Goal: Task Accomplishment & Management: Use online tool/utility

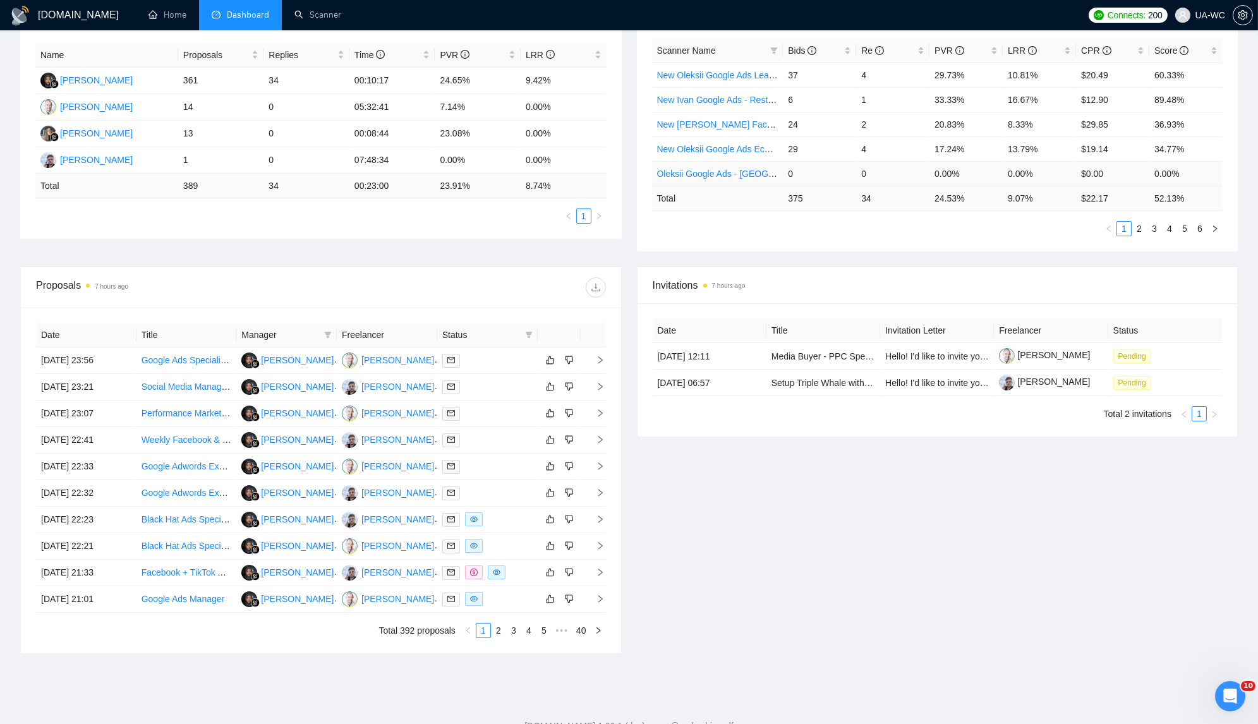
scroll to position [234, 0]
click at [521, 385] on div at bounding box center [487, 387] width 90 height 15
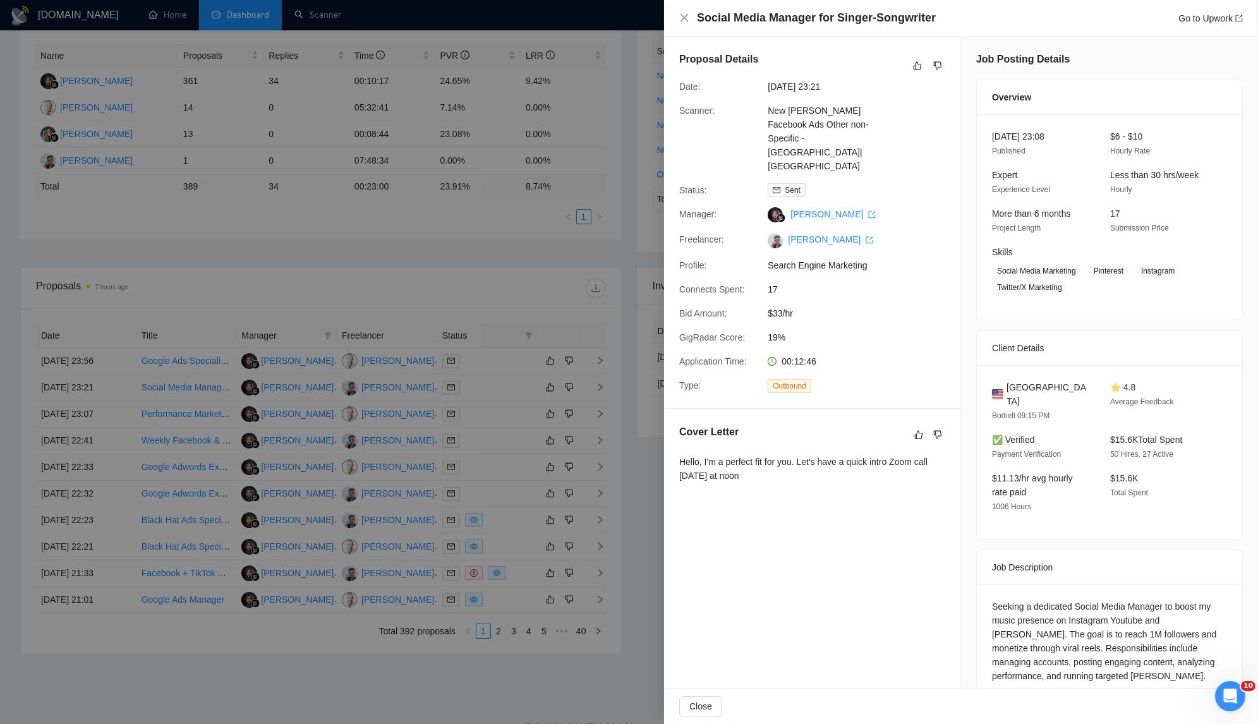
drag, startPoint x: 766, startPoint y: 435, endPoint x: 677, endPoint y: 422, distance: 90.0
click at [677, 422] on div "Cover Letter Hello, I'm a perfect fit for you. Let's have a quick intro Zoom ca…" at bounding box center [812, 455] width 296 height 93
copy div "Hello, I'm a perfect fit for you. Let's have a quick intro Zoom call [DATE] at …"
click at [573, 217] on div at bounding box center [629, 362] width 1258 height 724
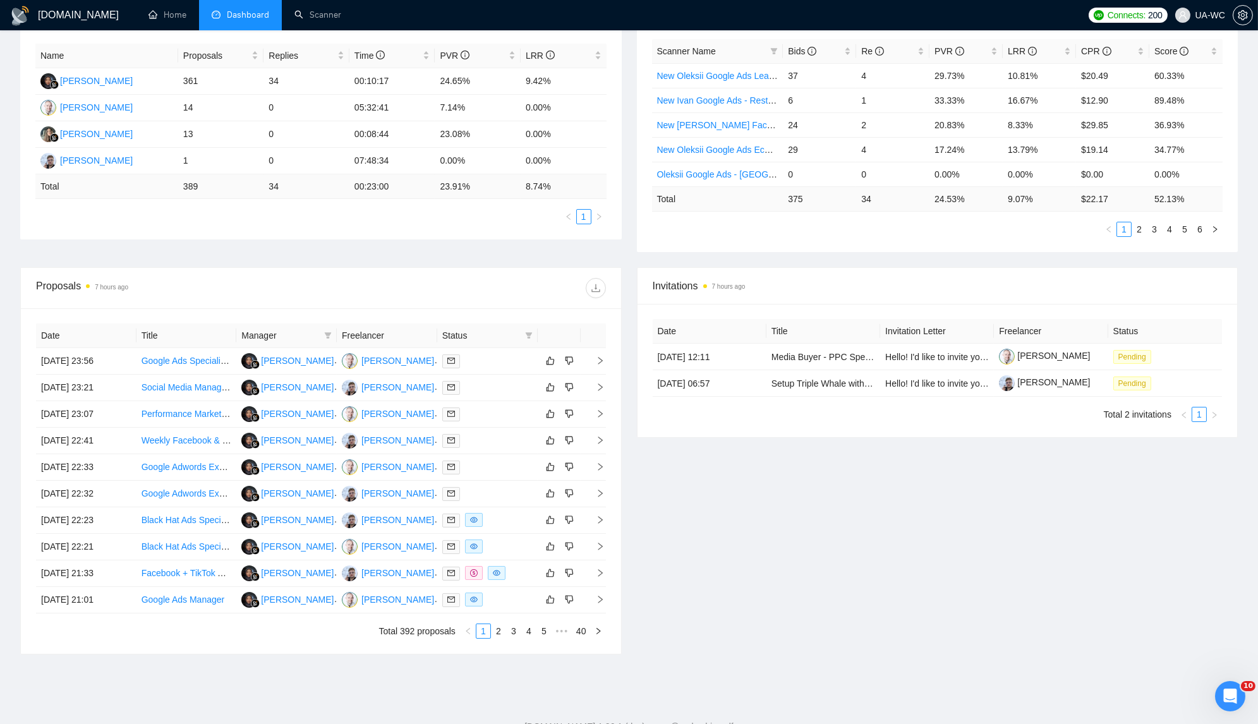
click at [535, 252] on div "Proposal Sending Stats 7 hours ago By manager By Freelancer Name Proposals Repl…" at bounding box center [629, 127] width 1232 height 279
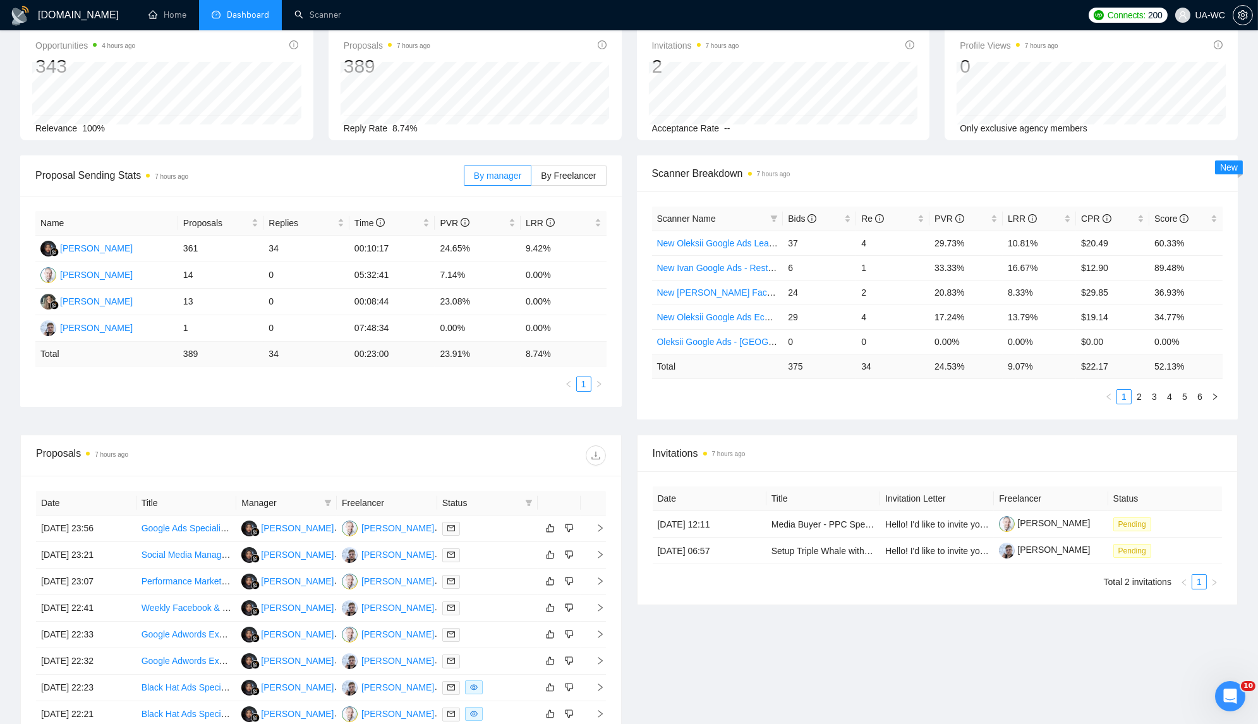
scroll to position [68, 0]
click at [602, 555] on td at bounding box center [592, 554] width 25 height 27
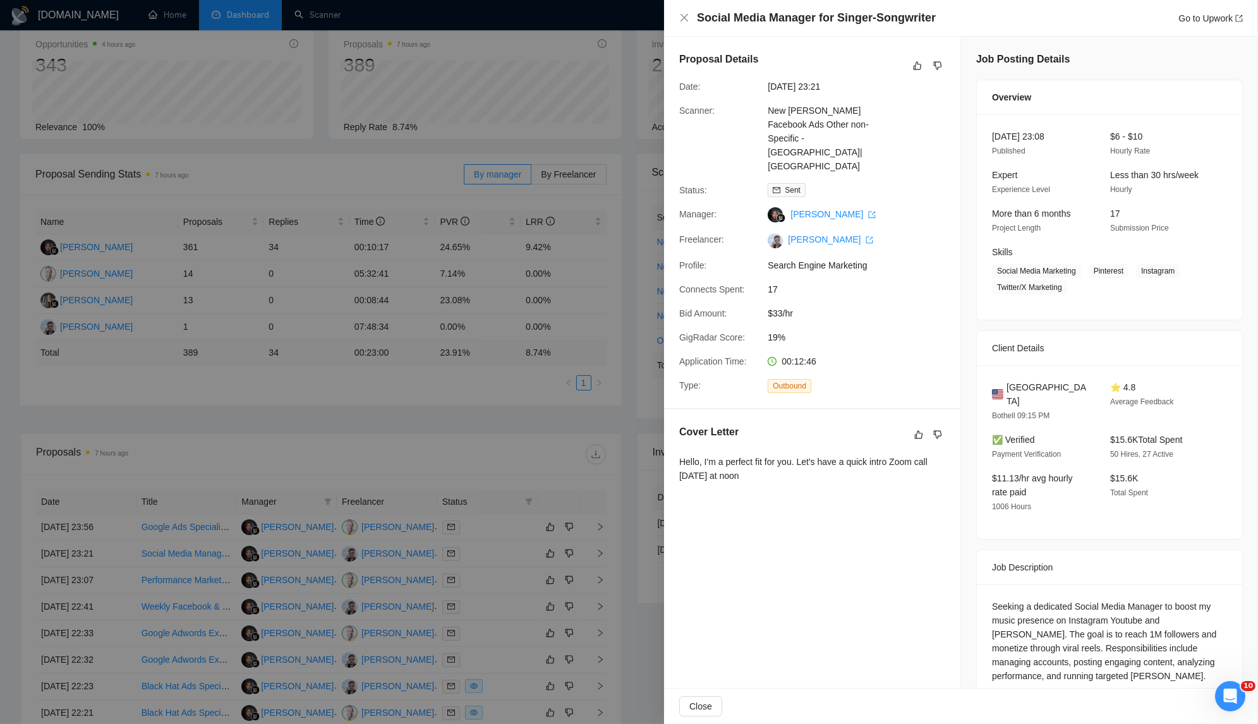
drag, startPoint x: 781, startPoint y: 440, endPoint x: 677, endPoint y: 421, distance: 105.4
click at [677, 420] on div "Cover Letter Hello, I'm a perfect fit for you. Let's have a quick intro Zoom ca…" at bounding box center [812, 455] width 296 height 93
copy div "Hello, I'm a perfect fit for you. Let's have a quick intro Zoom call [DATE] at …"
click at [297, 541] on div at bounding box center [629, 362] width 1258 height 724
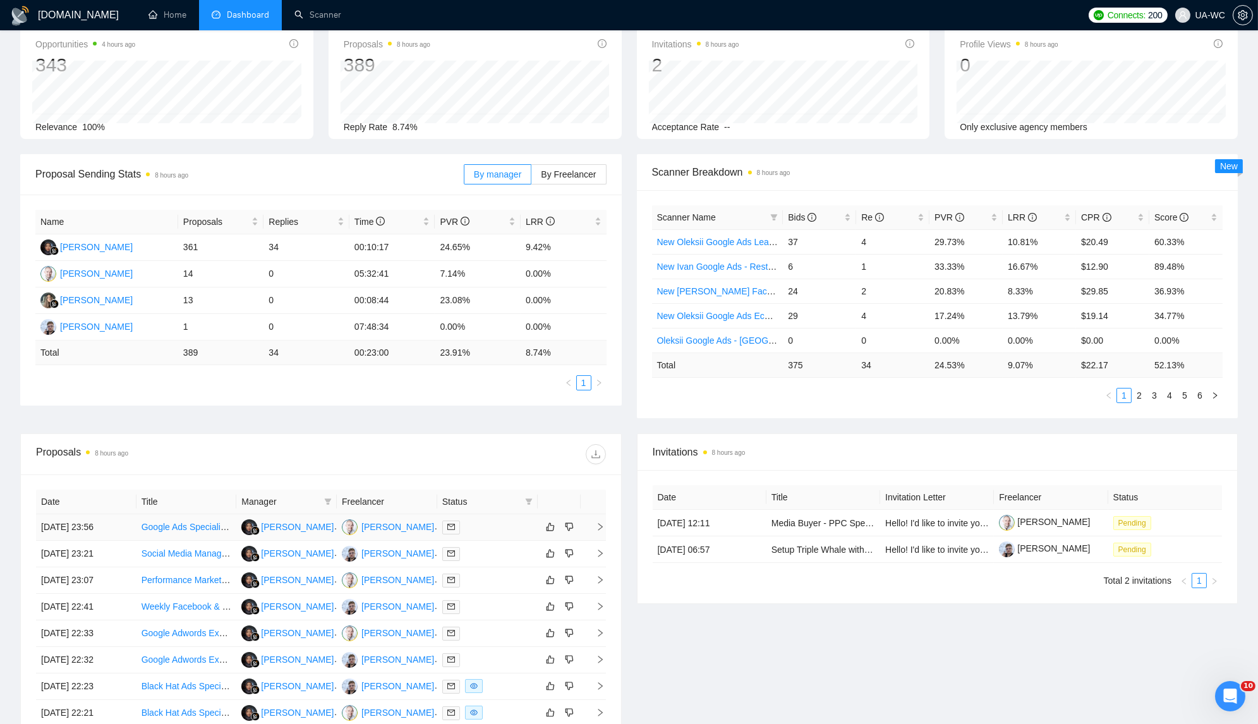
click at [599, 522] on icon "right" at bounding box center [600, 526] width 9 height 9
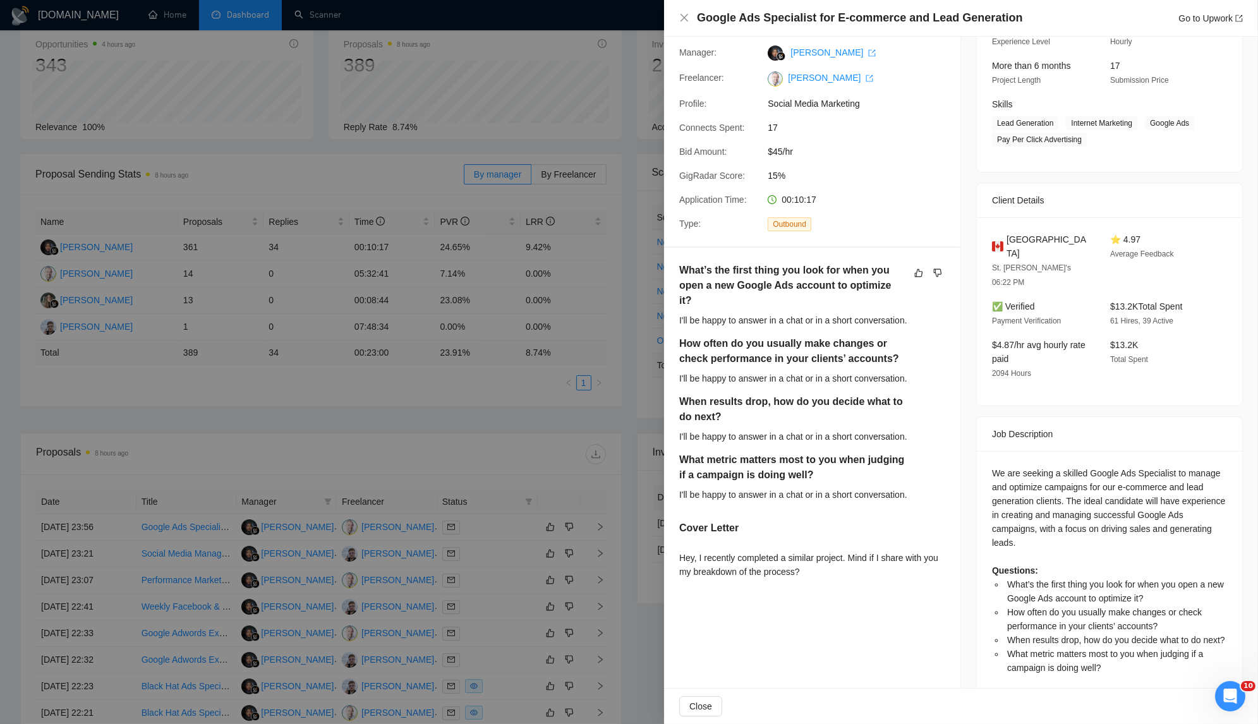
scroll to position [148, 0]
drag, startPoint x: 834, startPoint y: 532, endPoint x: 674, endPoint y: 517, distance: 161.2
click at [674, 517] on div "What’s the first thing you look for when you open a new Google Ads account to o…" at bounding box center [812, 422] width 296 height 351
copy div "Hey, I recently completed a similar project. Mind if I share with you my breakd…"
click at [438, 385] on div at bounding box center [629, 362] width 1258 height 724
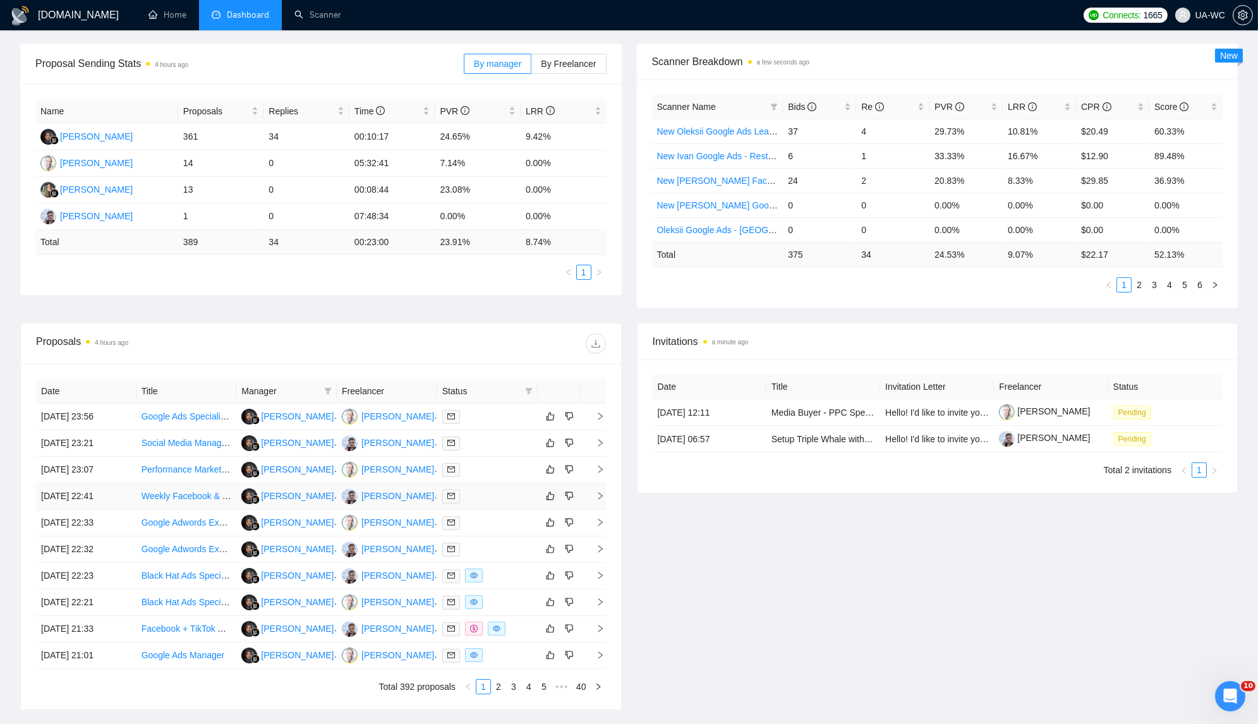
scroll to position [249, 0]
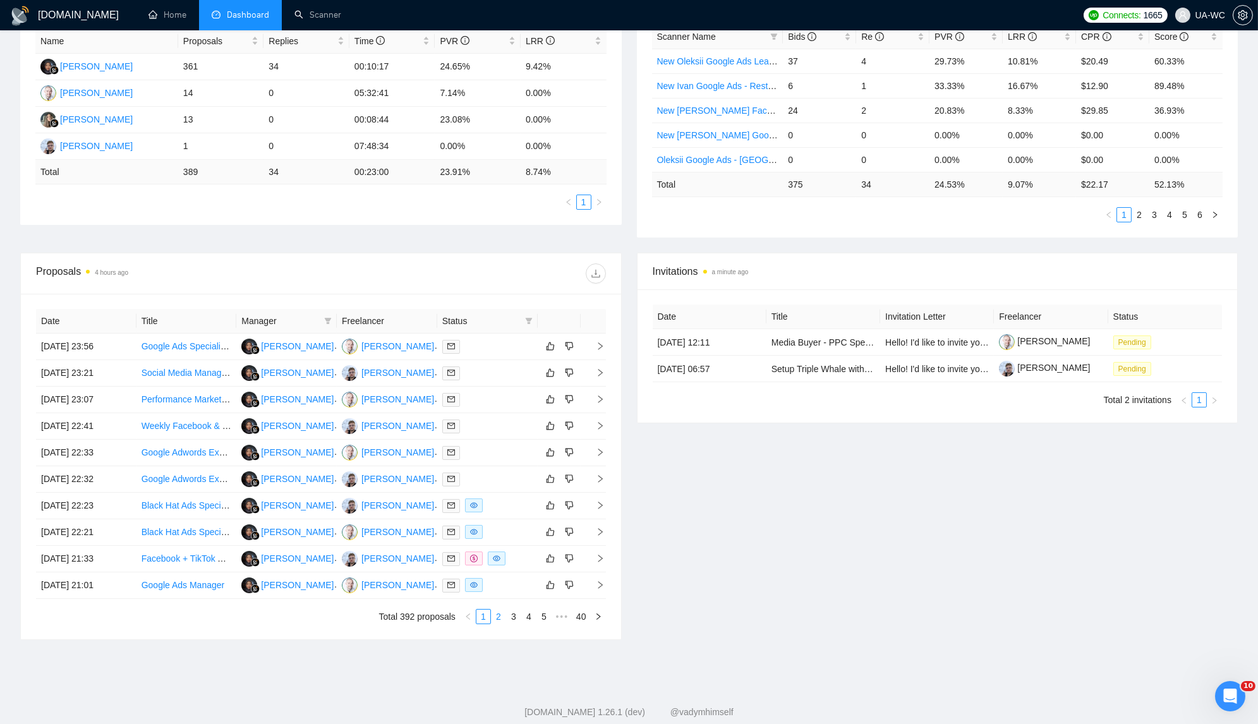
click at [496, 610] on link "2" at bounding box center [498, 617] width 14 height 14
click at [512, 610] on link "3" at bounding box center [514, 617] width 14 height 14
click at [496, 611] on link "2" at bounding box center [498, 617] width 14 height 14
click at [599, 454] on td at bounding box center [592, 453] width 25 height 27
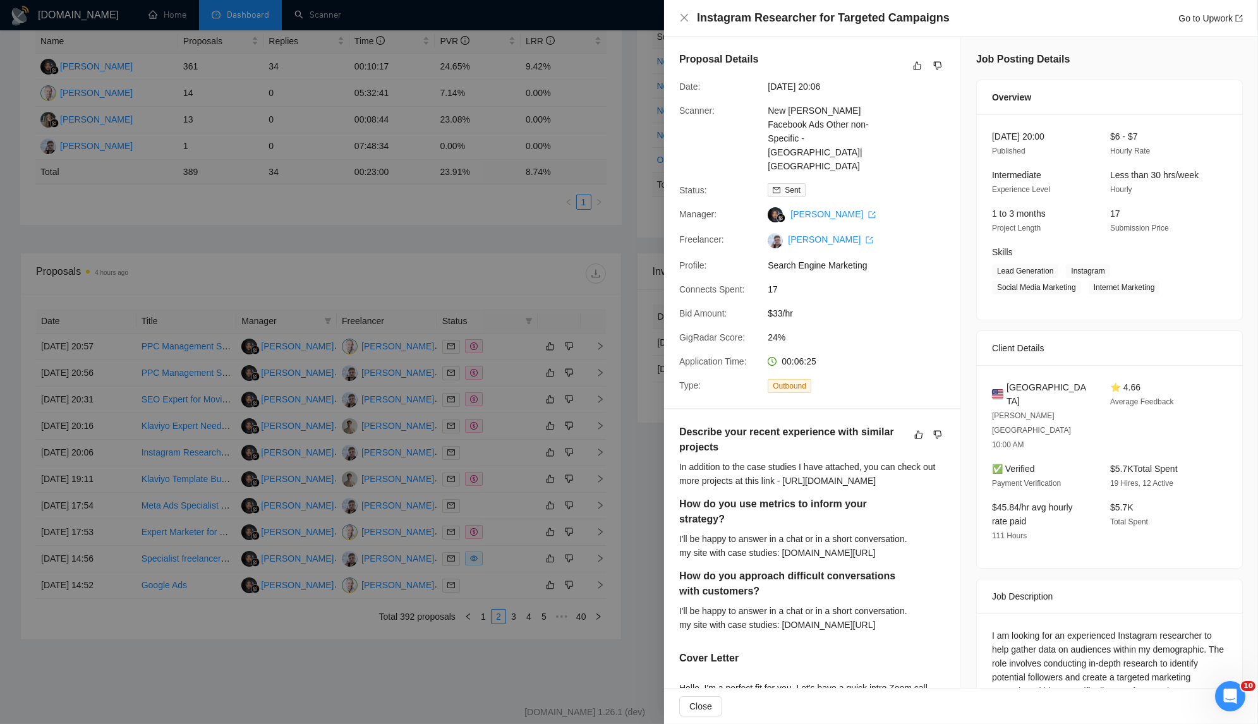
click at [363, 504] on div at bounding box center [629, 362] width 1258 height 724
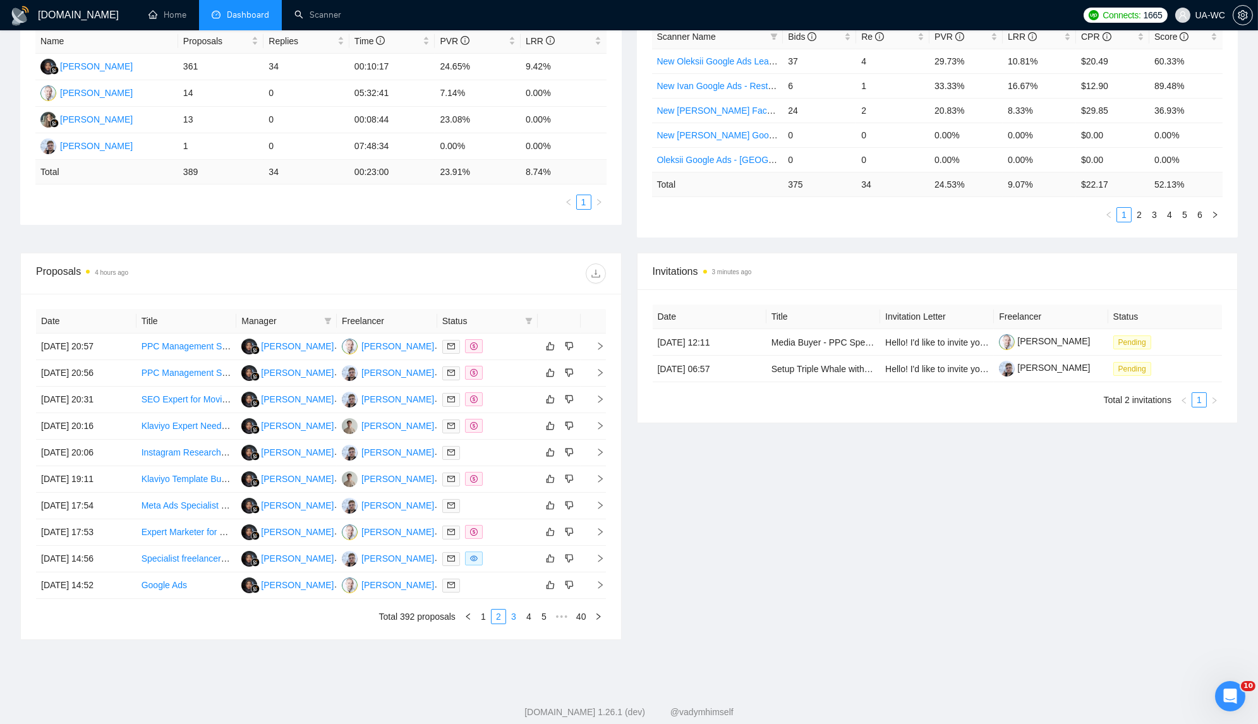
click at [514, 610] on link "3" at bounding box center [514, 617] width 14 height 14
click at [153, 609] on ul "Total 392 proposals 1 2 3 4 5 ••• 40" at bounding box center [321, 616] width 570 height 15
click at [531, 610] on link "4" at bounding box center [529, 617] width 14 height 14
click at [532, 610] on link "5" at bounding box center [529, 617] width 14 height 14
click at [133, 723] on div "2025 [DOMAIN_NAME] | All Rights Reserved." at bounding box center [628, 730] width 1237 height 13
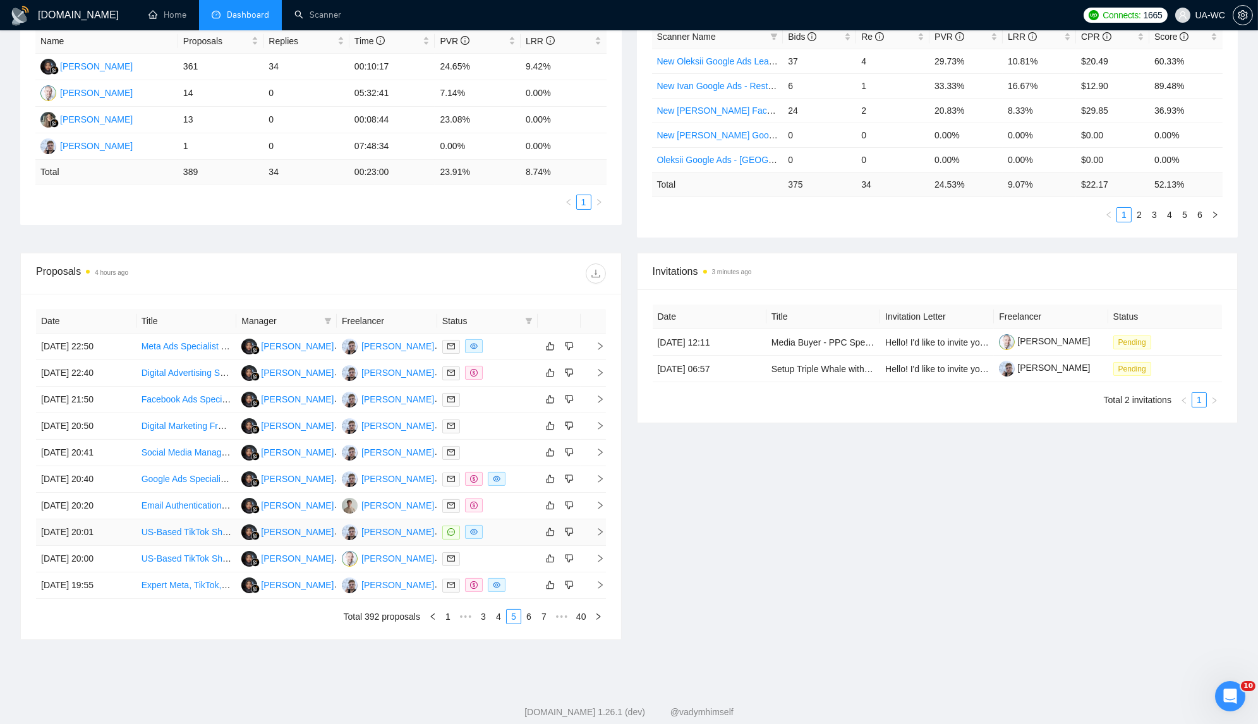
click at [601, 529] on icon "right" at bounding box center [600, 531] width 9 height 9
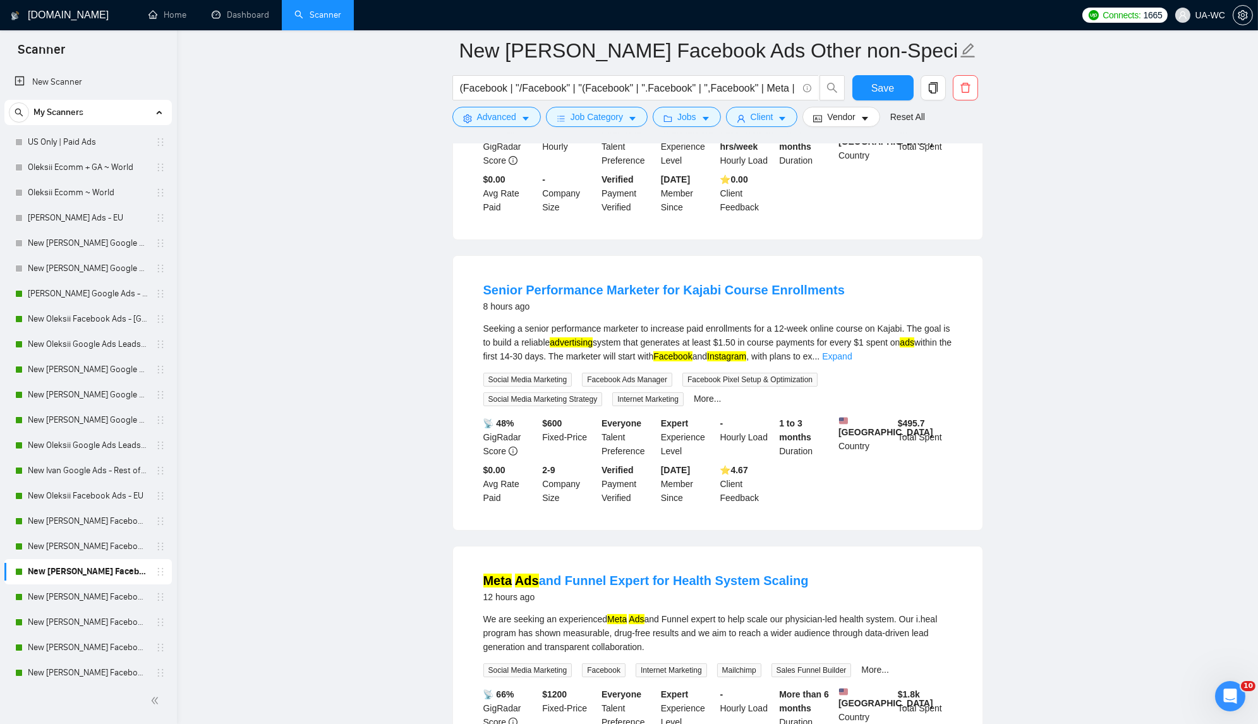
scroll to position [287, 0]
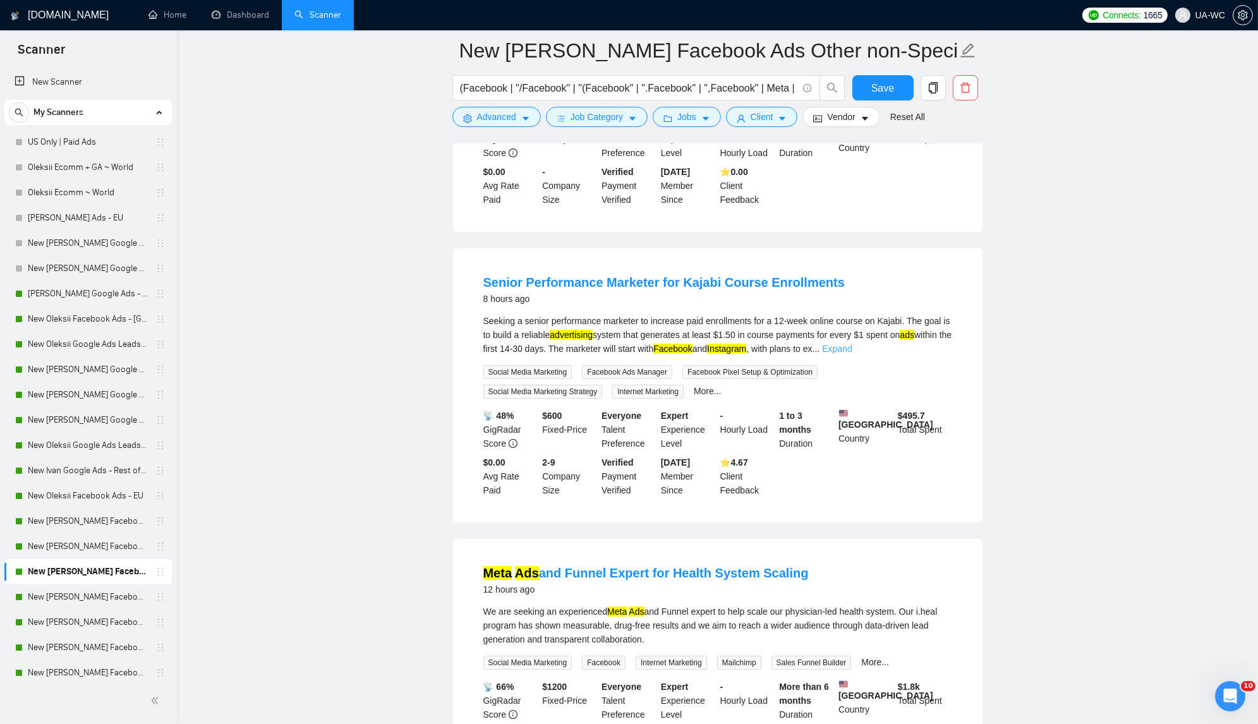
click at [851, 354] on link "Expand" at bounding box center [837, 349] width 30 height 10
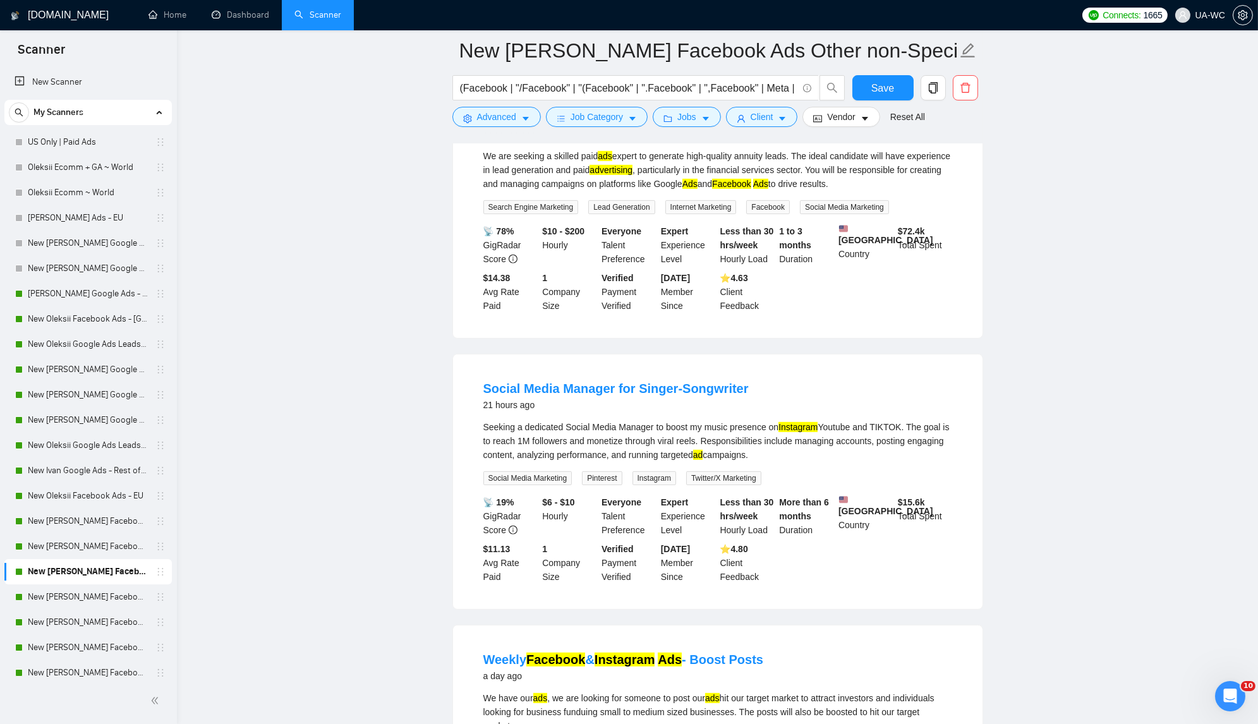
scroll to position [1393, 0]
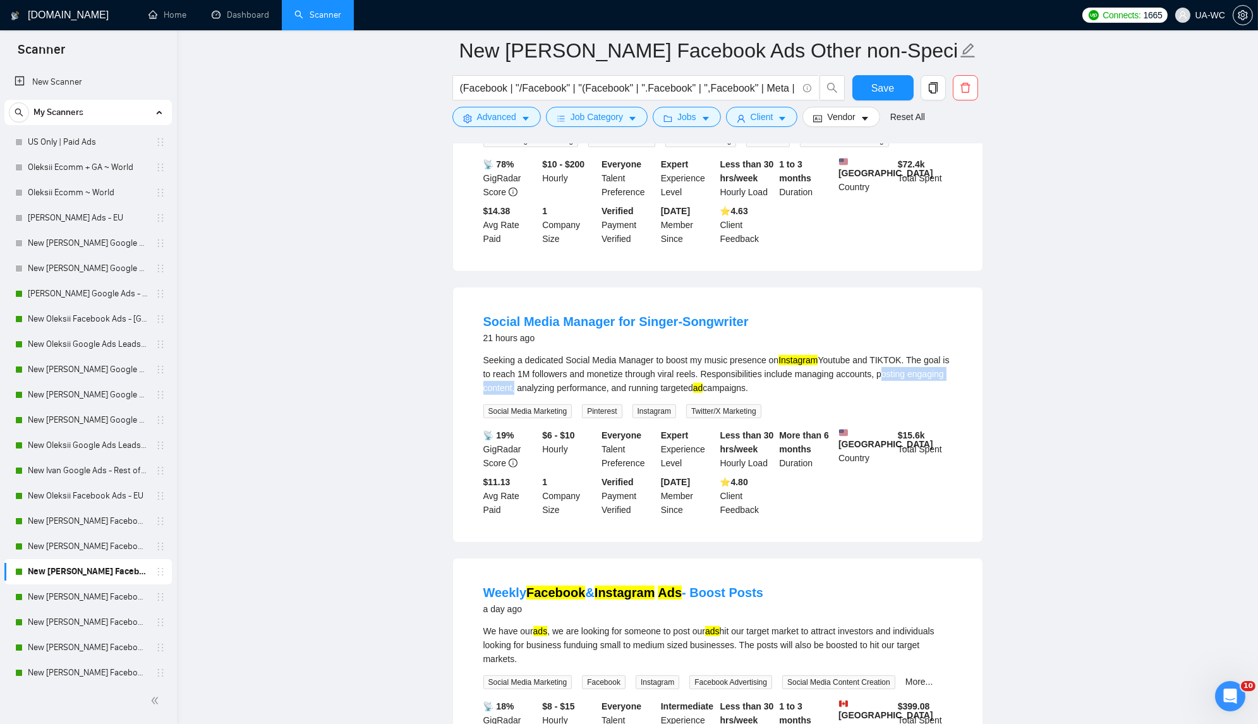
drag, startPoint x: 921, startPoint y: 387, endPoint x: 555, endPoint y: 404, distance: 366.8
click at [555, 395] on div "Seeking a dedicated Social Media Manager to boost my music presence on Instagra…" at bounding box center [717, 374] width 469 height 42
copy div "posting engaging content"
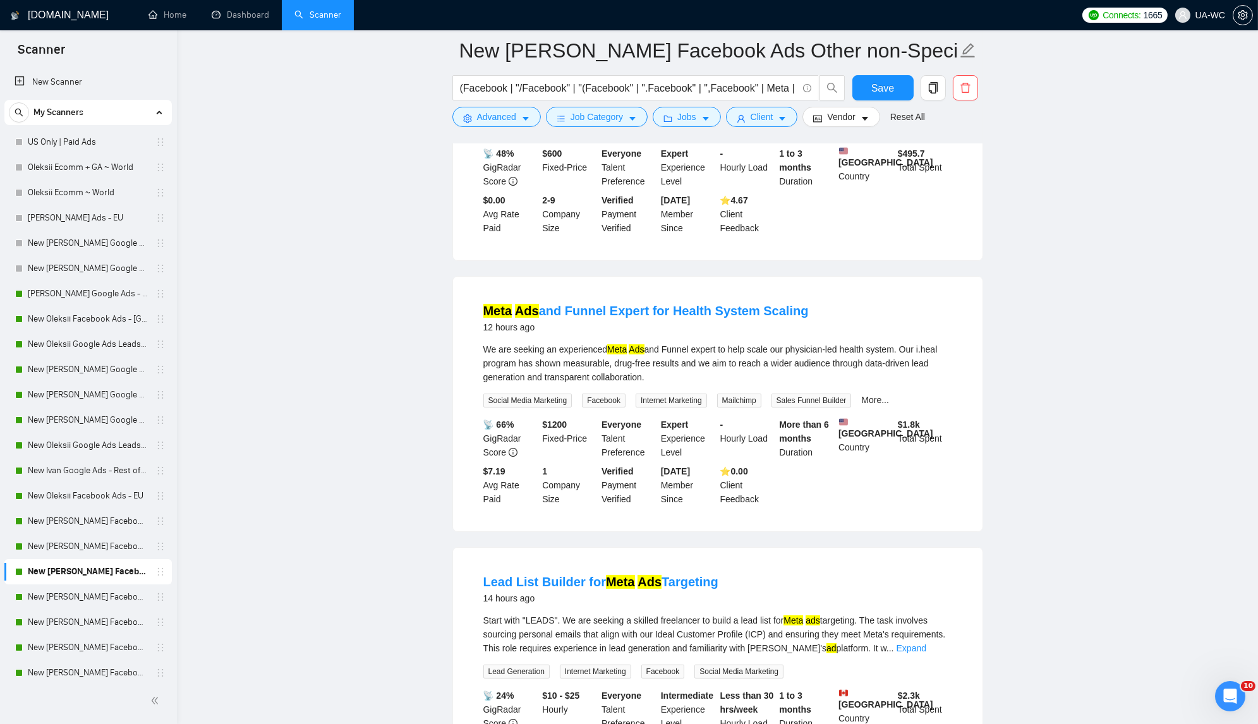
scroll to position [0, 0]
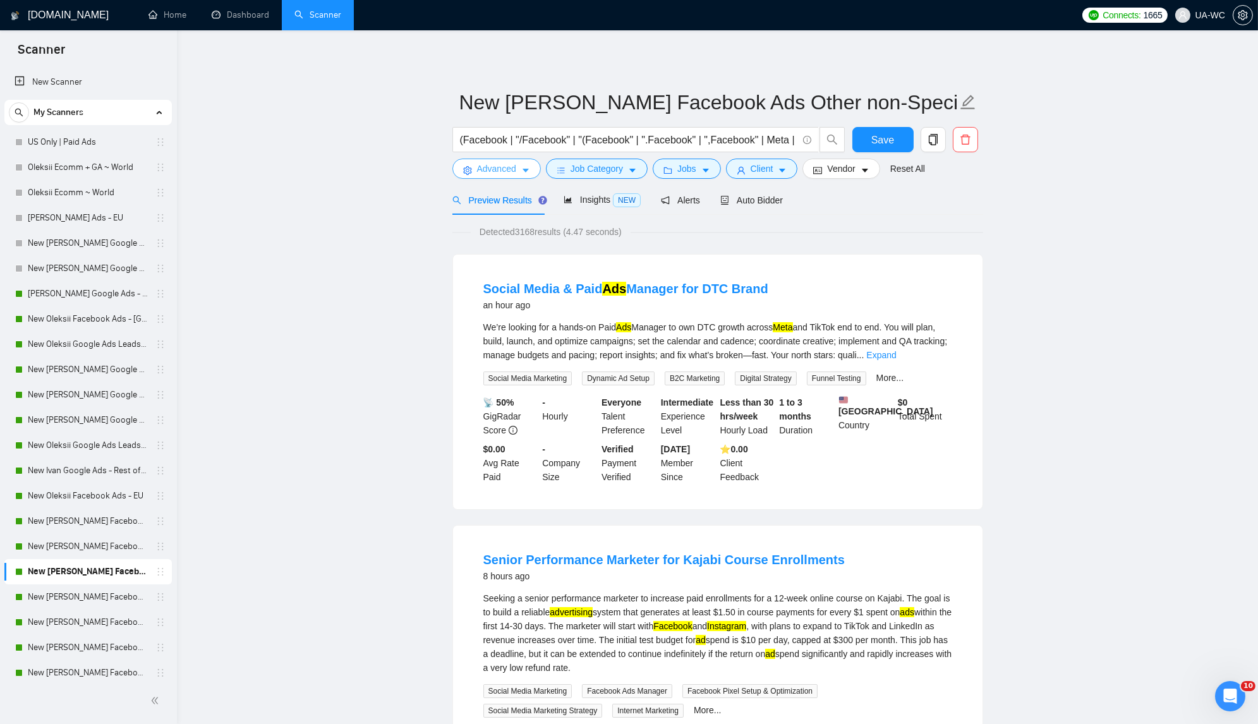
click at [512, 174] on span "Advanced" at bounding box center [496, 169] width 39 height 14
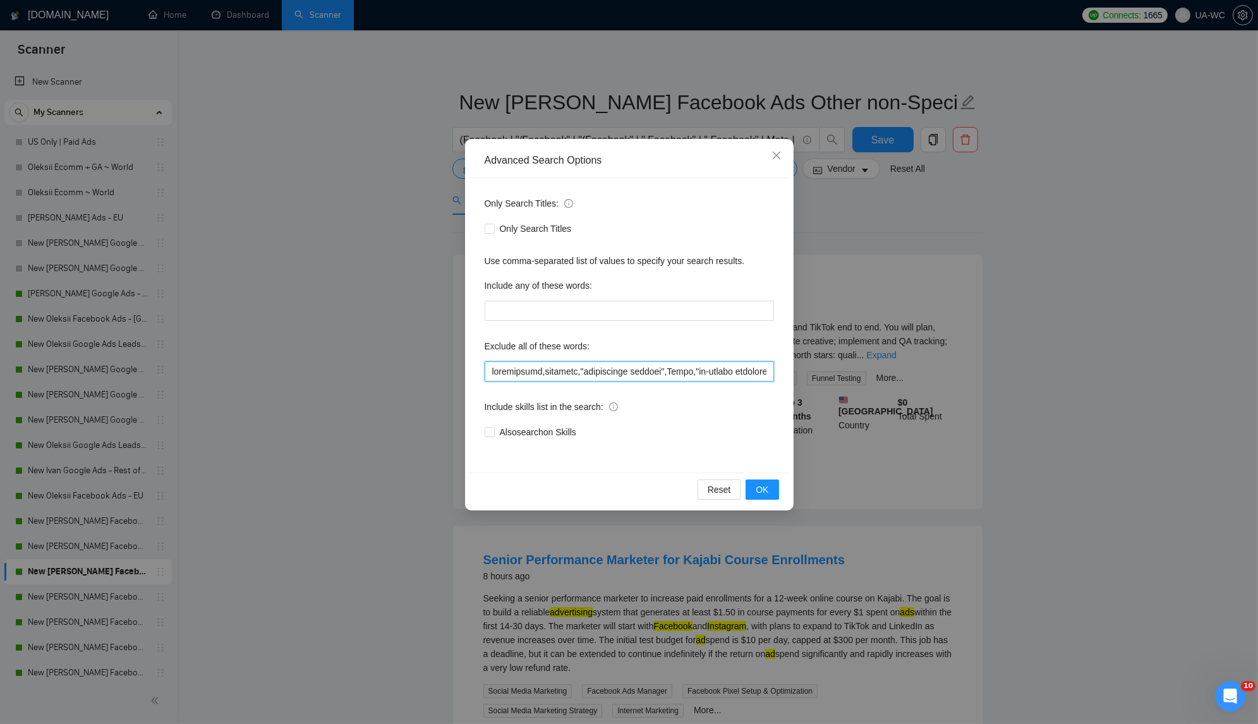
click at [496, 370] on input "text" at bounding box center [628, 371] width 289 height 20
click at [494, 375] on input "text" at bounding box center [628, 371] width 289 height 20
paste input "posting engaging content"
type input ""posting engaging content",automations,outreach,"marketplace posting",Sales,"on…"
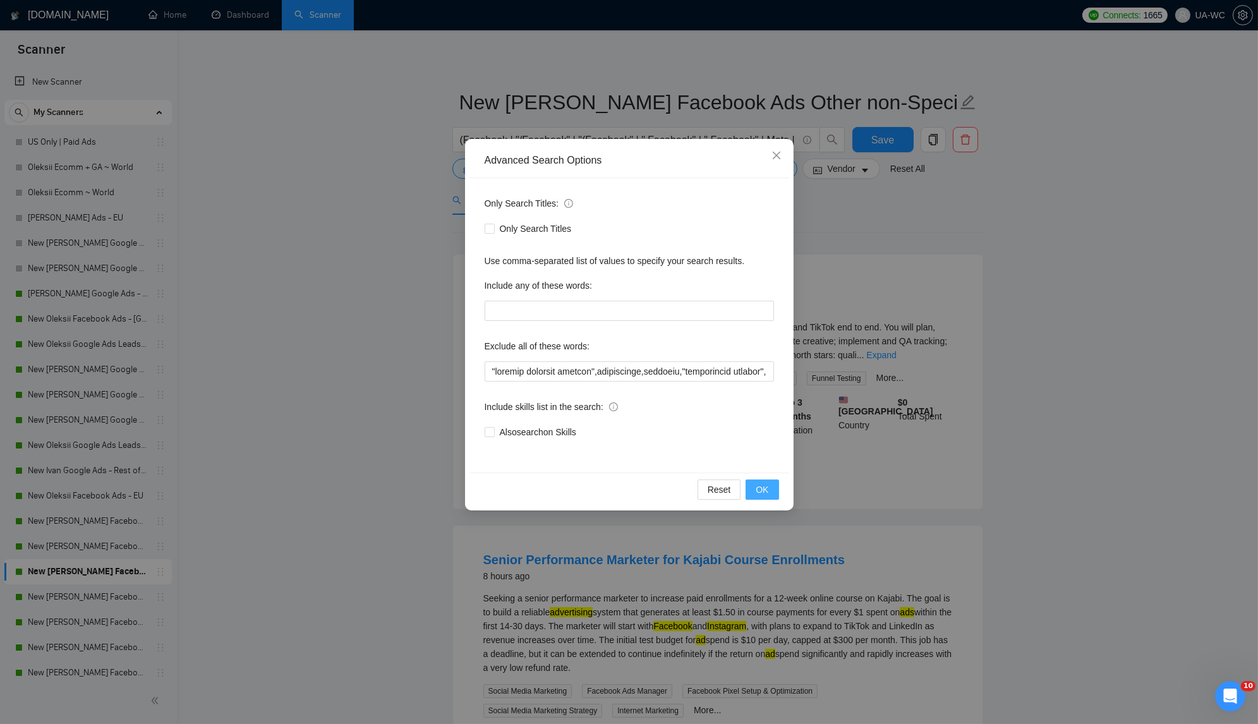
click at [752, 488] on button "OK" at bounding box center [761, 489] width 33 height 20
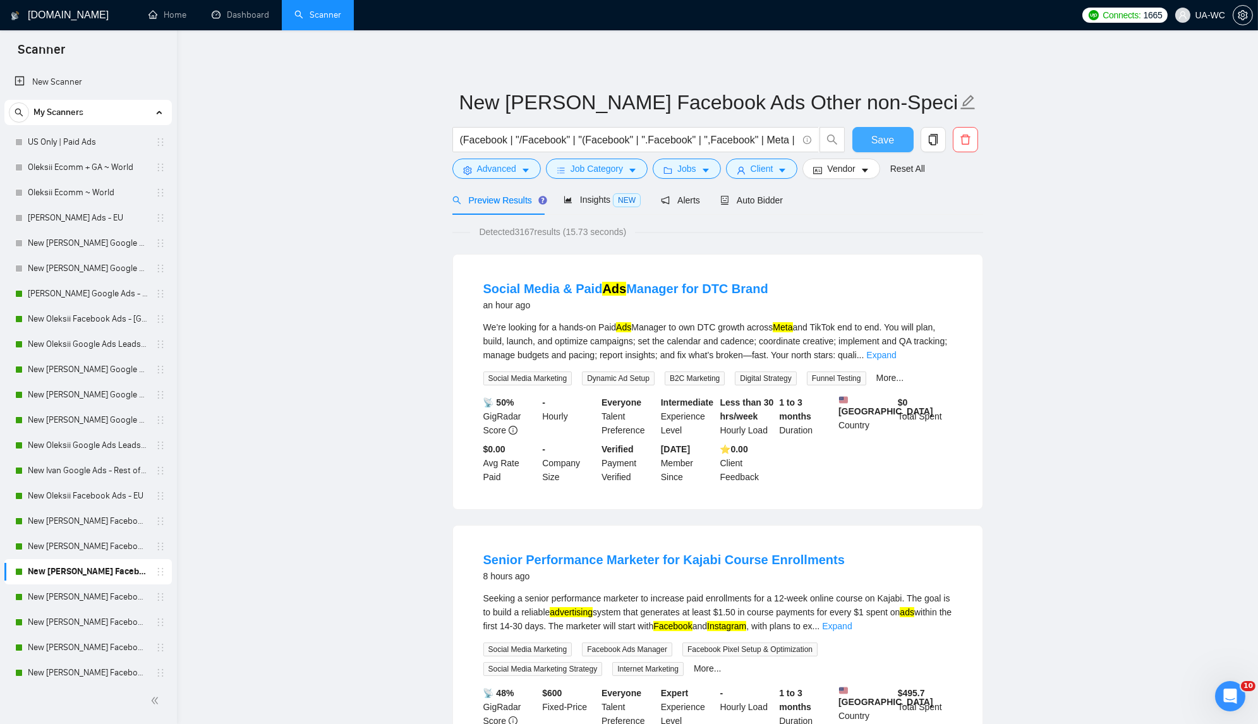
click at [879, 135] on span "Save" at bounding box center [882, 140] width 23 height 16
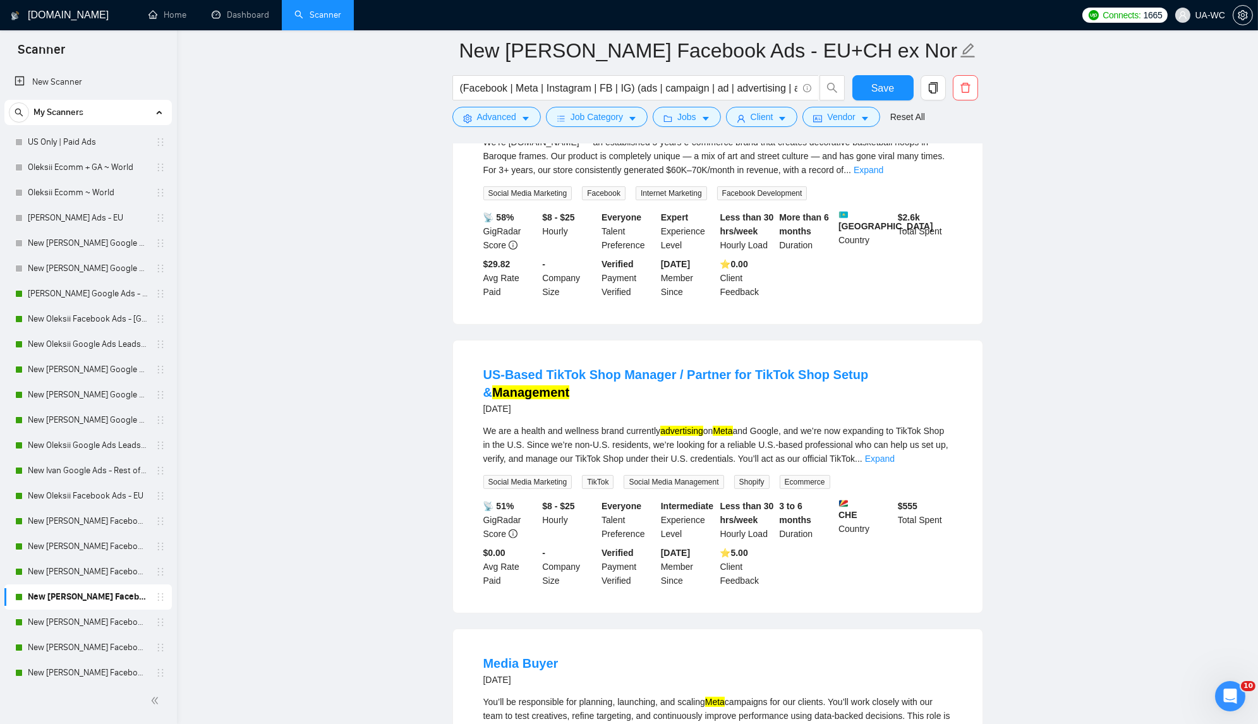
scroll to position [1049, 0]
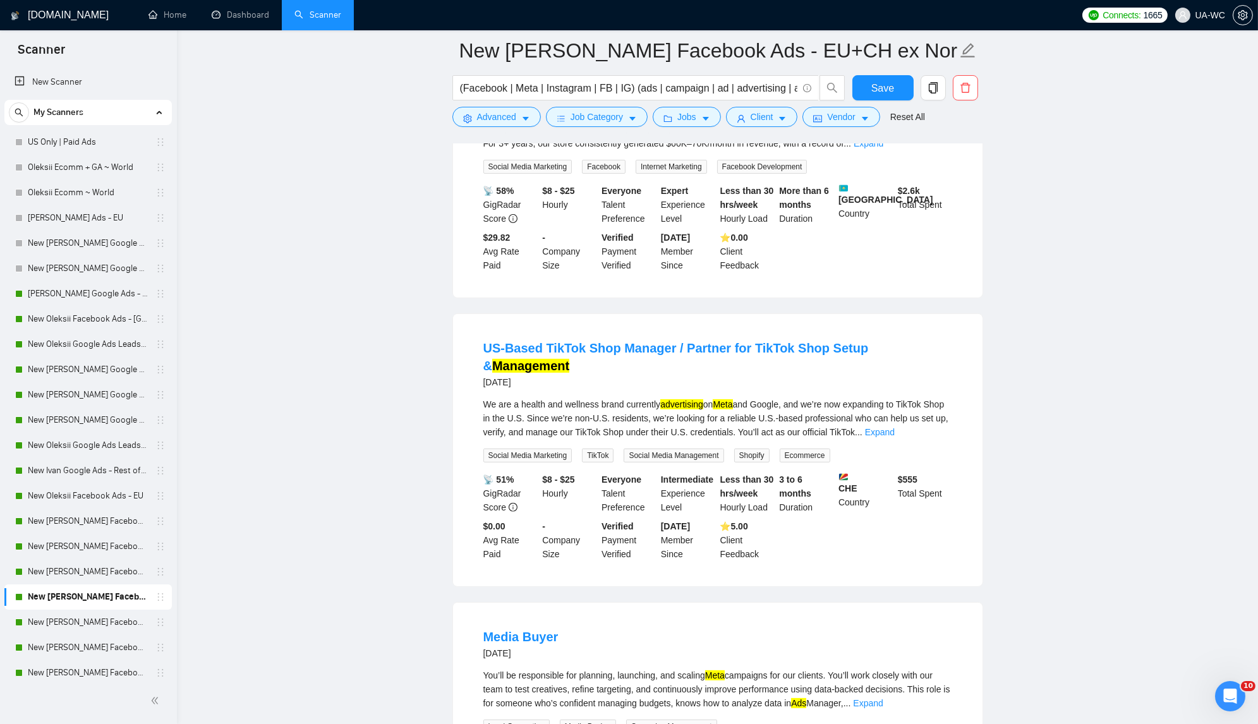
drag, startPoint x: 483, startPoint y: 333, endPoint x: 469, endPoint y: 325, distance: 15.6
drag, startPoint x: 469, startPoint y: 325, endPoint x: 541, endPoint y: 328, distance: 71.4
click at [541, 329] on li "US-Based TikTok Shop Manager / Partner for TikTok Shop Setup & Management 2 day…" at bounding box center [717, 450] width 499 height 242
copy link "US-Based"
click at [491, 111] on span "Advanced" at bounding box center [496, 117] width 39 height 14
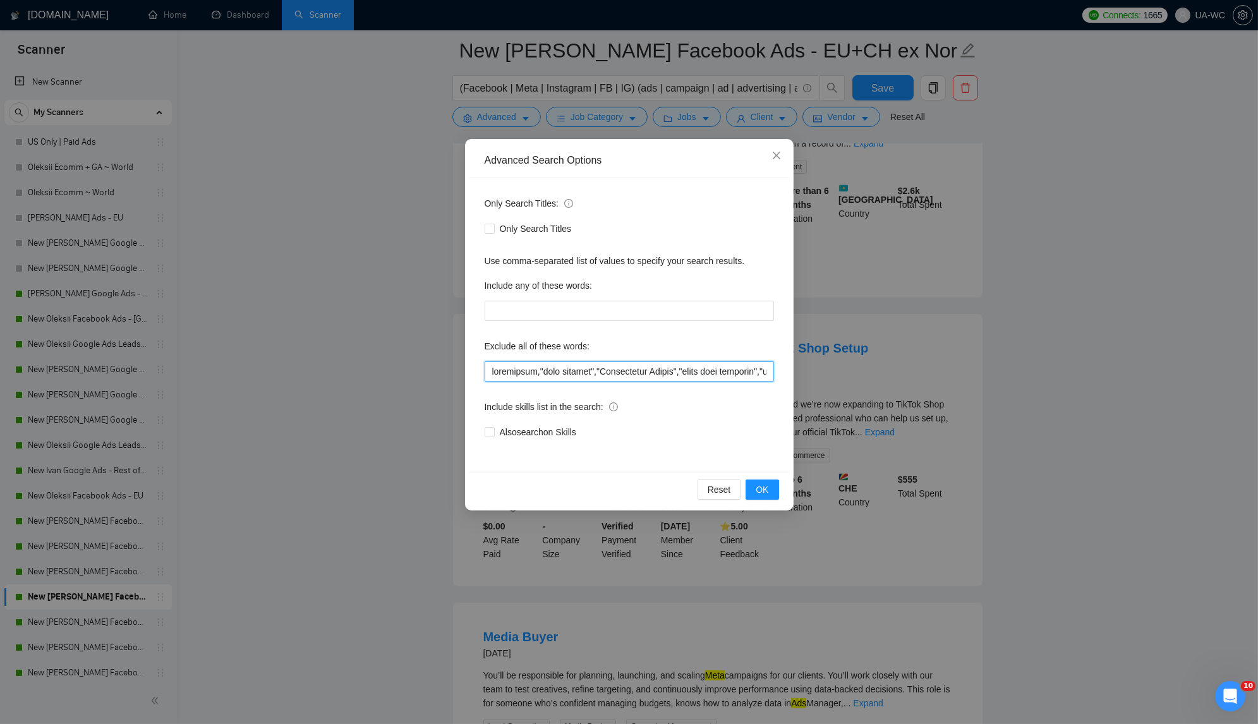
click at [487, 367] on input "text" at bounding box center [628, 371] width 289 height 20
paste input "US-Based"
type input ""US-Based",newsletter,"test project","Appointment Setter","start your proposal"…"
click at [757, 488] on span "OK" at bounding box center [761, 490] width 13 height 14
